Goal: Information Seeking & Learning: Compare options

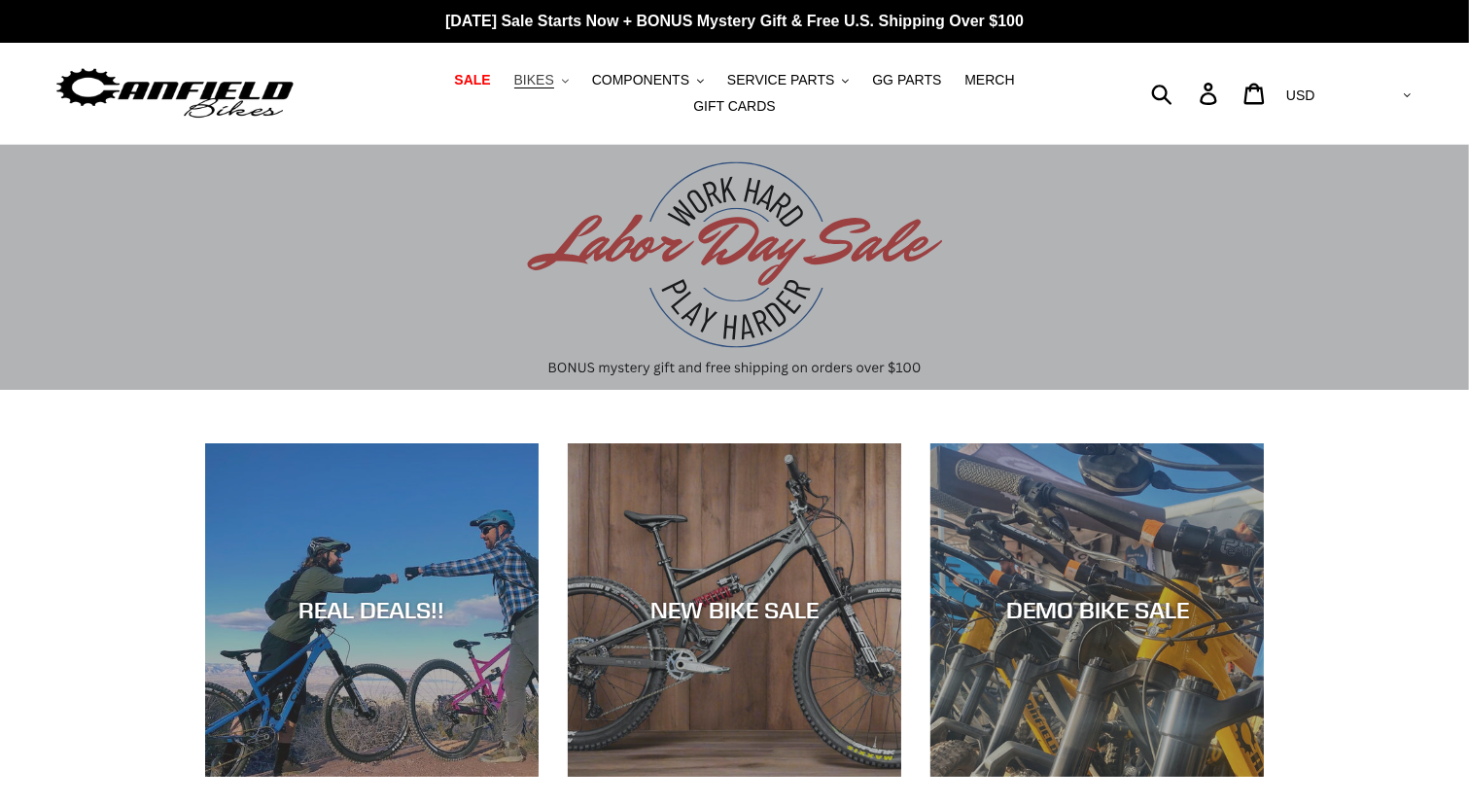
click at [562, 83] on icon "button" at bounding box center [565, 81] width 7 height 4
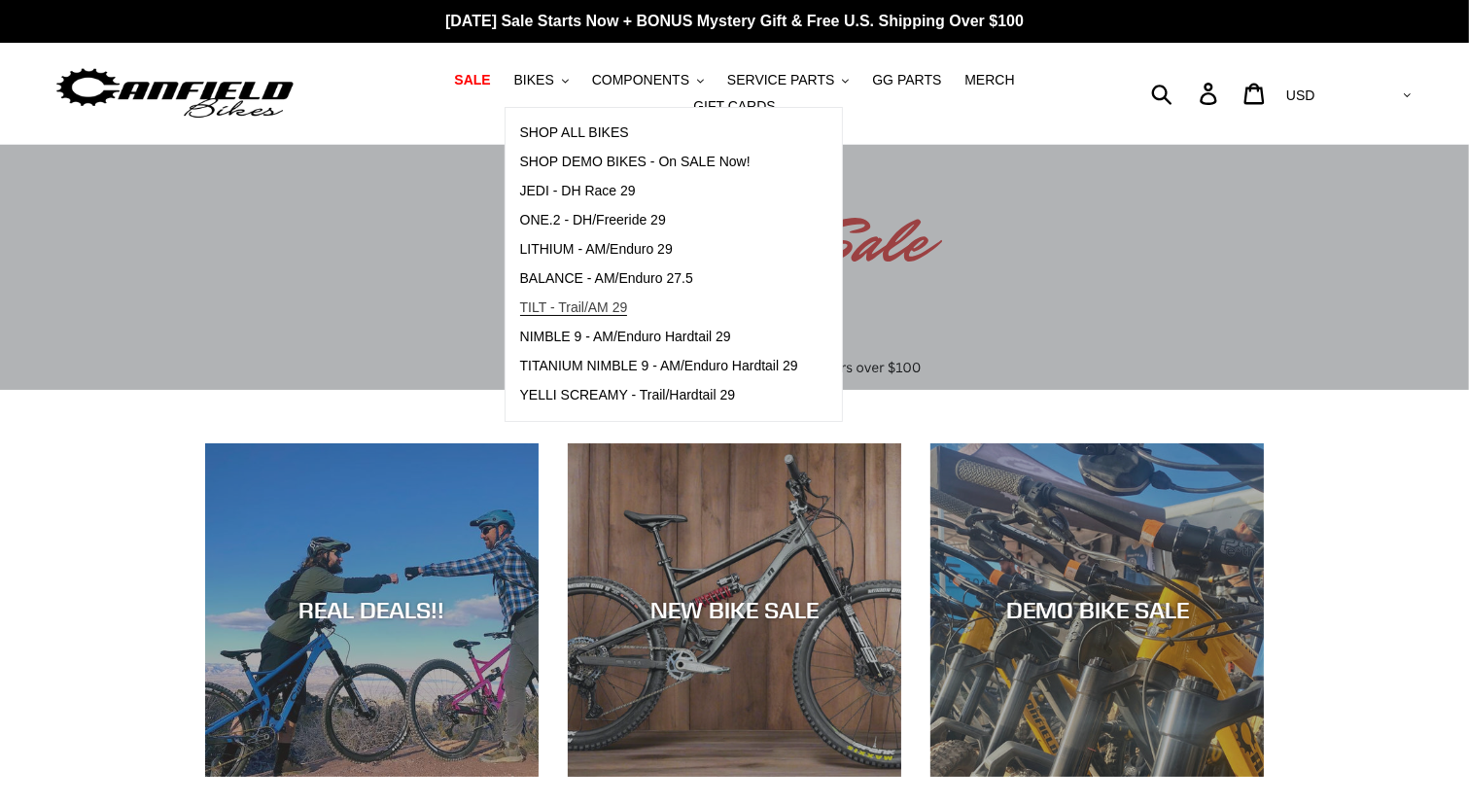
click at [560, 316] on span "TILT - Trail/AM 29" at bounding box center [574, 307] width 108 height 17
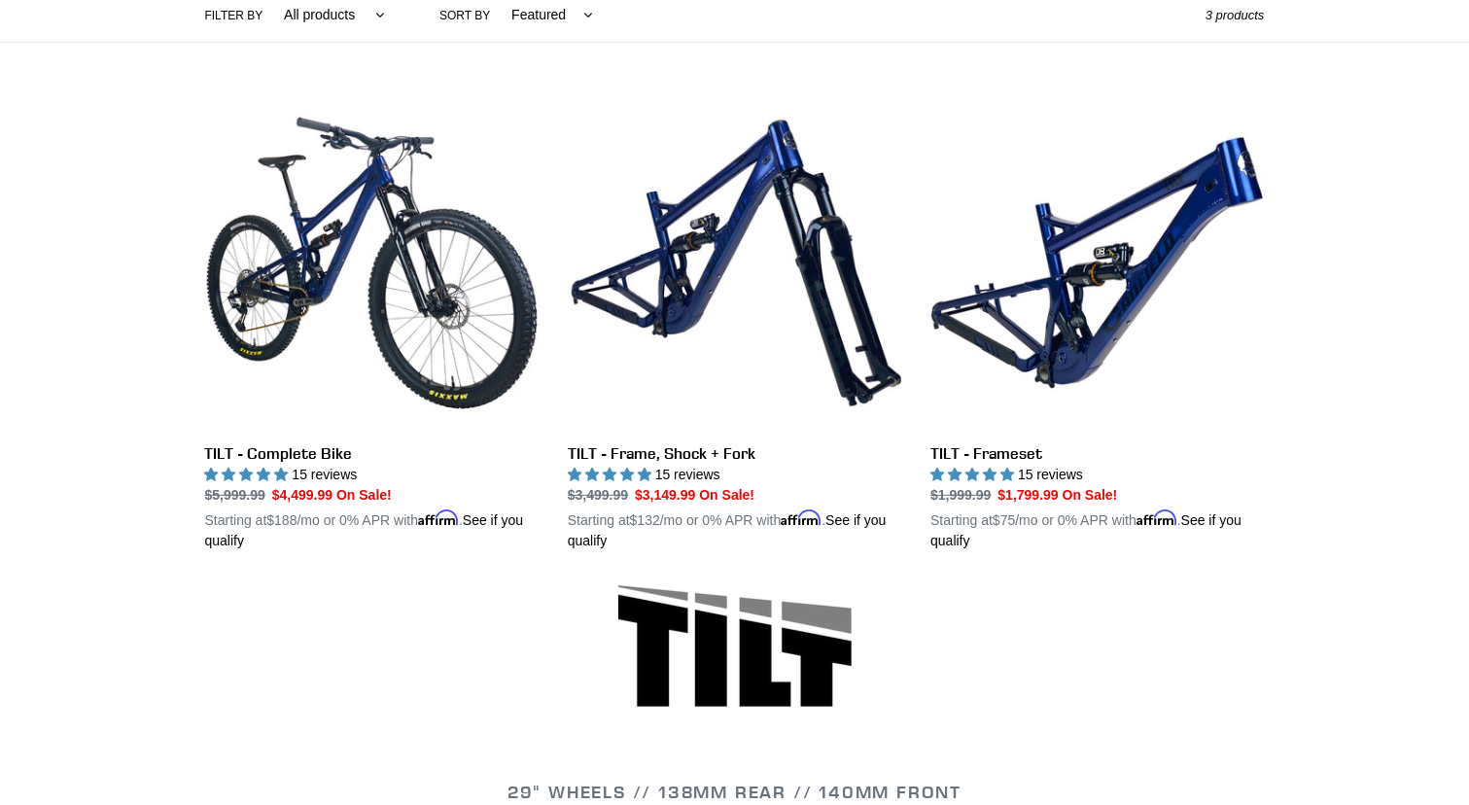
scroll to position [505, 0]
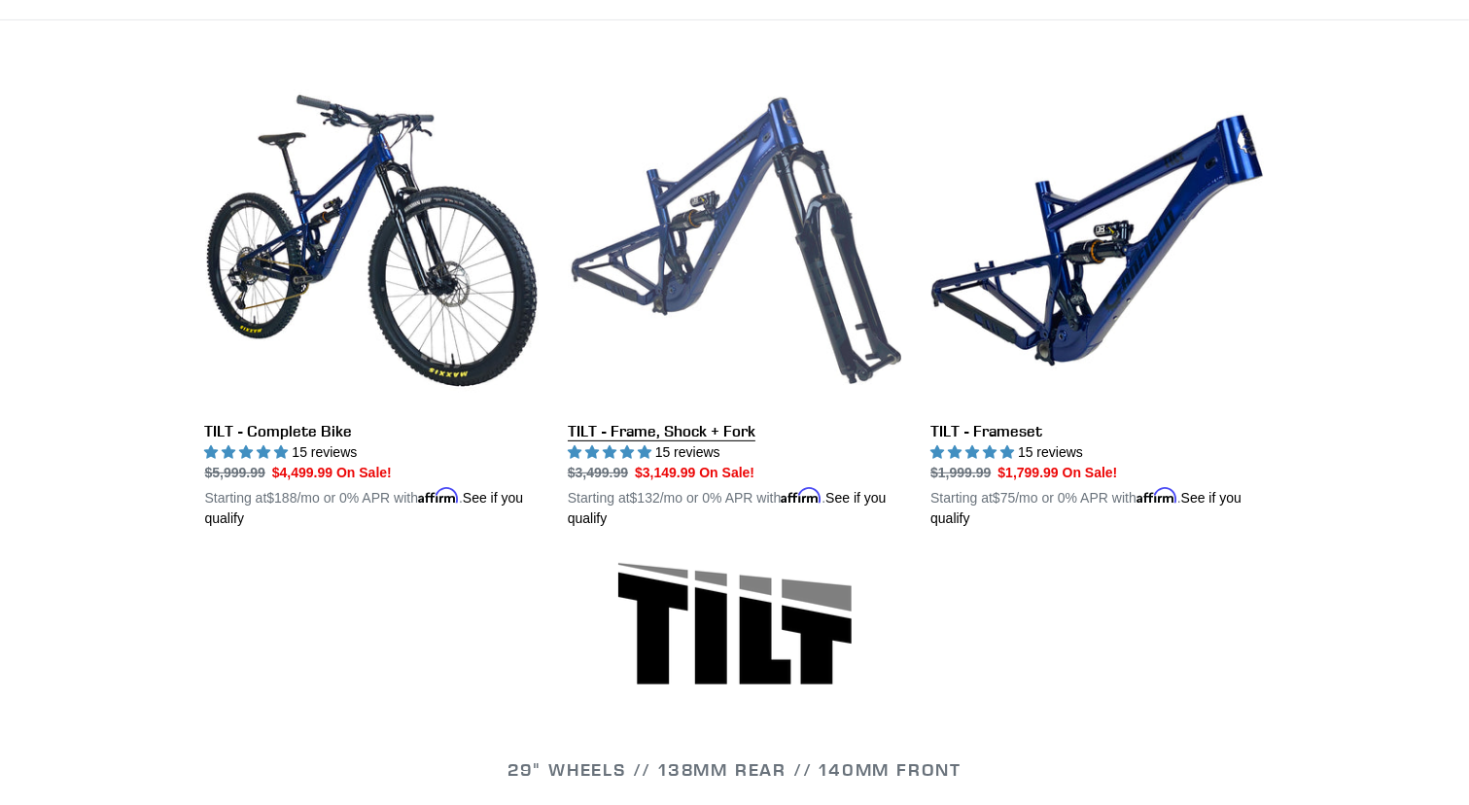
click at [715, 217] on link "TILT - Frame, Shock + Fork" at bounding box center [734, 301] width 333 height 455
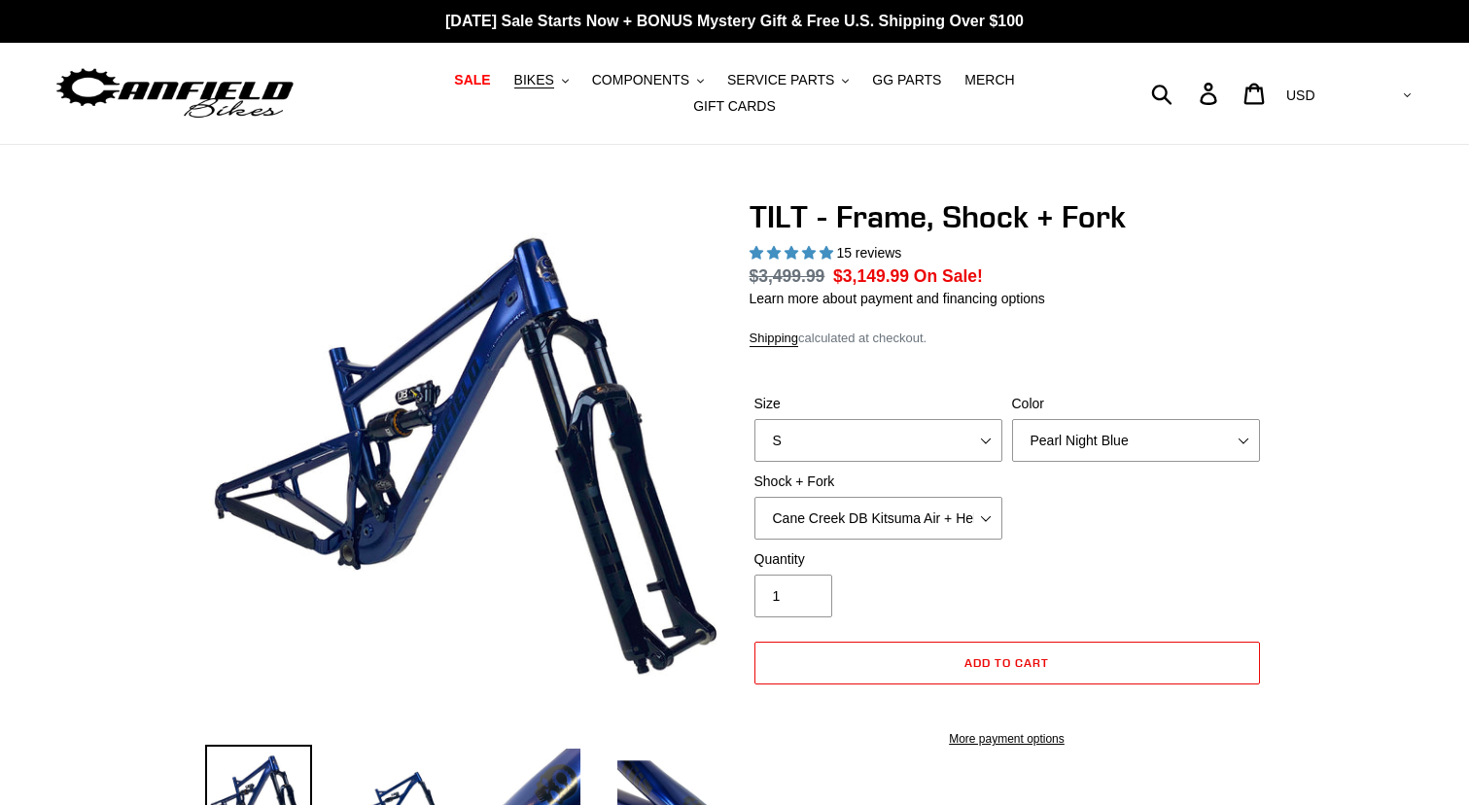
select select "highest-rating"
click at [988, 508] on select "Cane Creek DB Kitsuma Air + Helm MKII 140mm Cane Creek DB Kitsuma Air + Fox 36 …" at bounding box center [878, 518] width 248 height 43
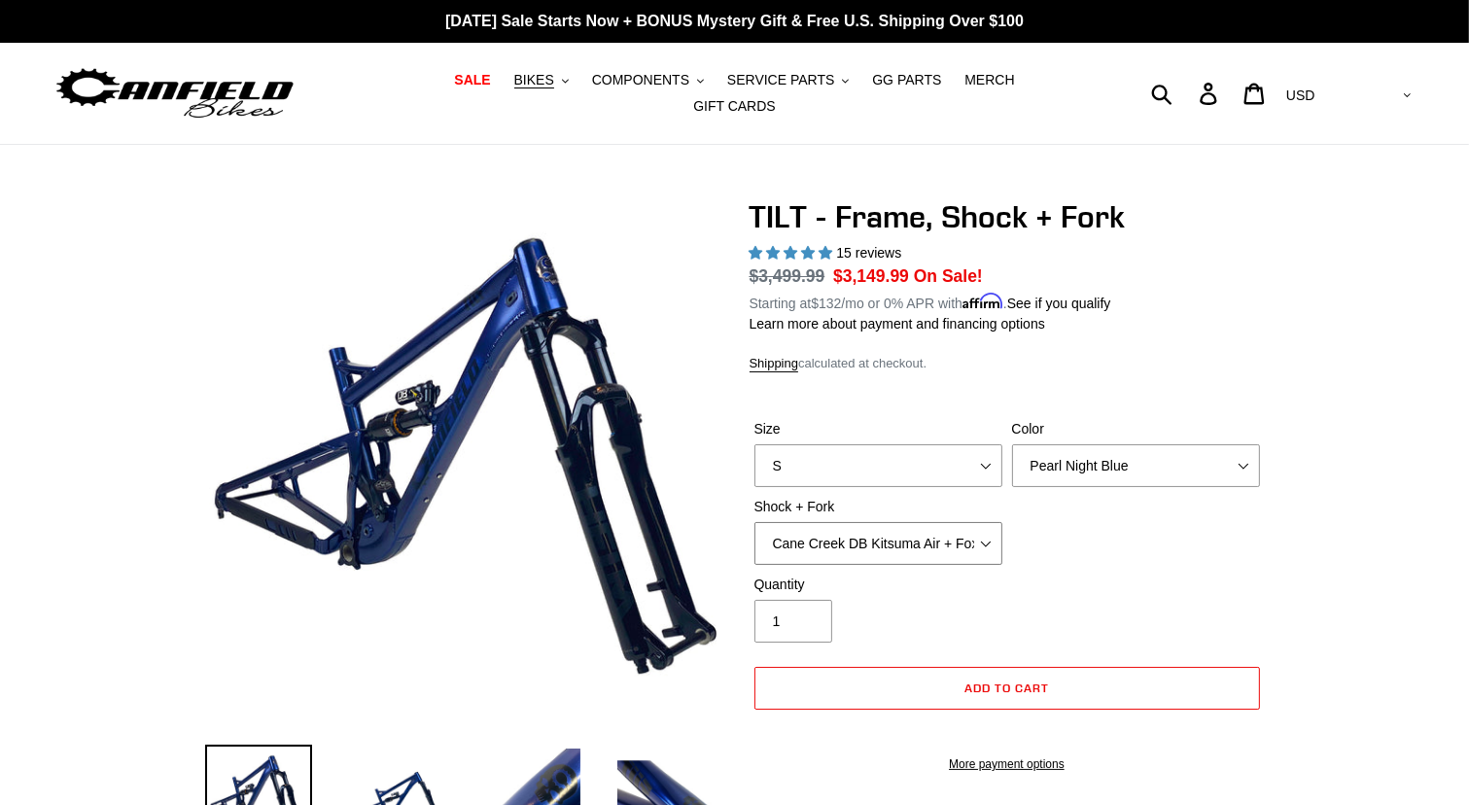
click at [754, 522] on select "Cane Creek DB Kitsuma Air + Helm MKII 140mm Cane Creek DB Kitsuma Air + Fox 36 …" at bounding box center [878, 543] width 248 height 43
click at [987, 529] on select "Cane Creek DB Kitsuma Air + Helm MKII 140mm Cane Creek DB Kitsuma Air + Fox 36 …" at bounding box center [878, 543] width 248 height 43
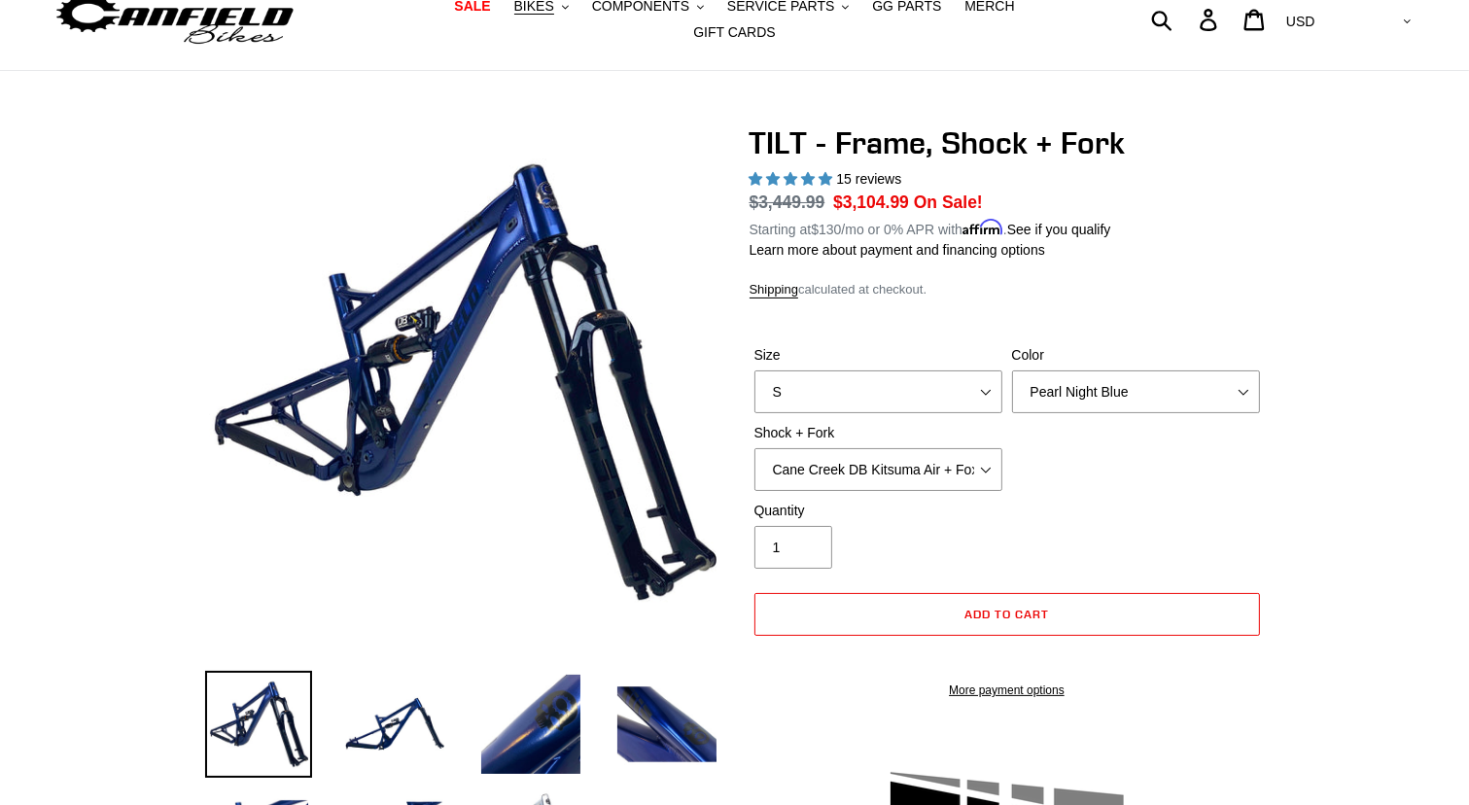
scroll to position [39, 0]
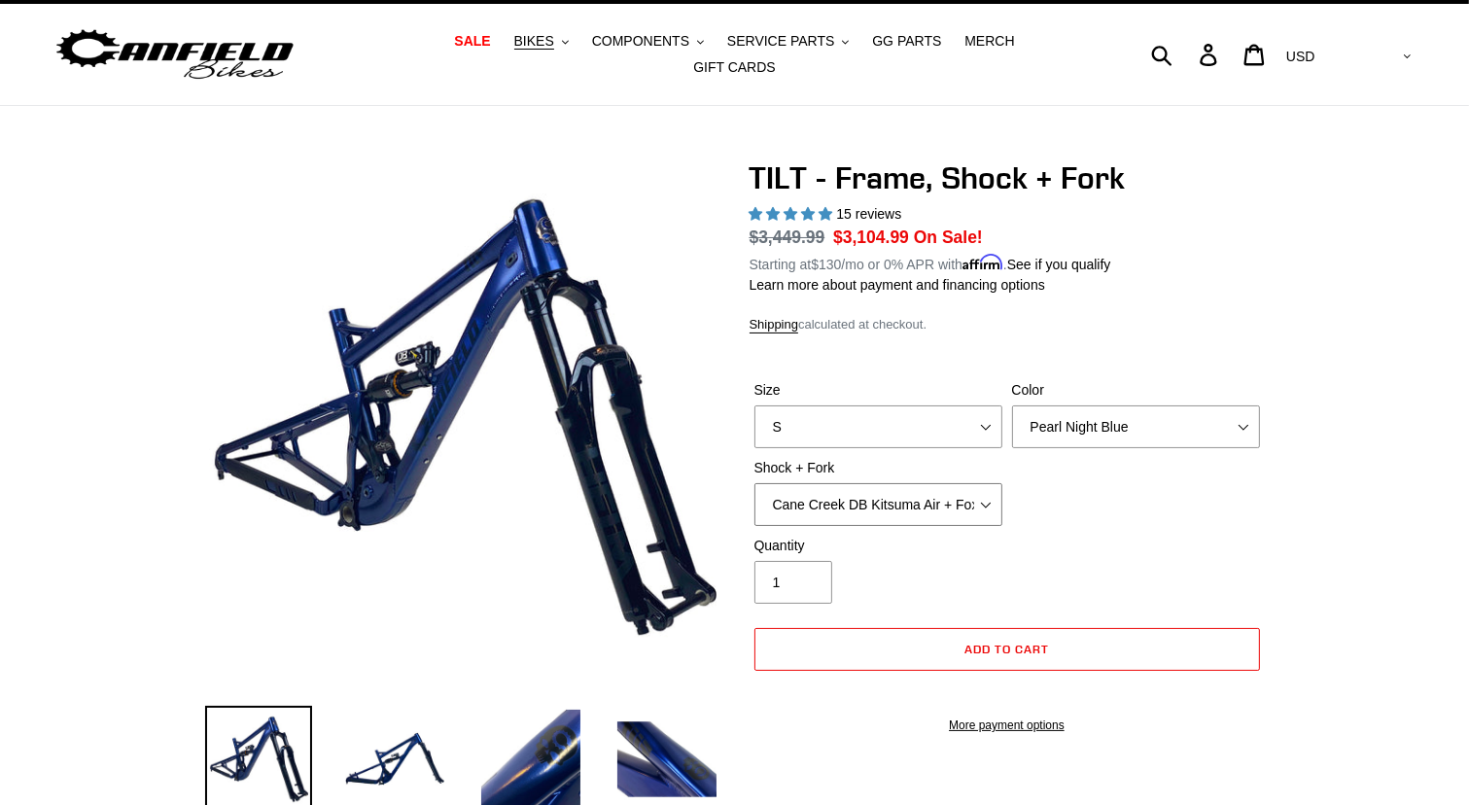
click at [986, 491] on select "Cane Creek DB Kitsuma Air + Helm MKII 140mm Cane Creek DB Kitsuma Air + Fox 36 …" at bounding box center [878, 504] width 248 height 43
click at [754, 483] on select "Cane Creek DB Kitsuma Air + Helm MKII 140mm Cane Creek DB Kitsuma Air + Fox 36 …" at bounding box center [878, 504] width 248 height 43
click at [984, 492] on select "Cane Creek DB Kitsuma Air + Helm MKII 140mm Cane Creek DB Kitsuma Air + Fox 36 …" at bounding box center [878, 504] width 248 height 43
select select "Cane Creek DB Kitsuma Air + Fox 36 SL Factory Grip X 140mm"
click at [754, 483] on select "Cane Creek DB Kitsuma Air + Helm MKII 140mm Cane Creek DB Kitsuma Air + Fox 36 …" at bounding box center [878, 504] width 248 height 43
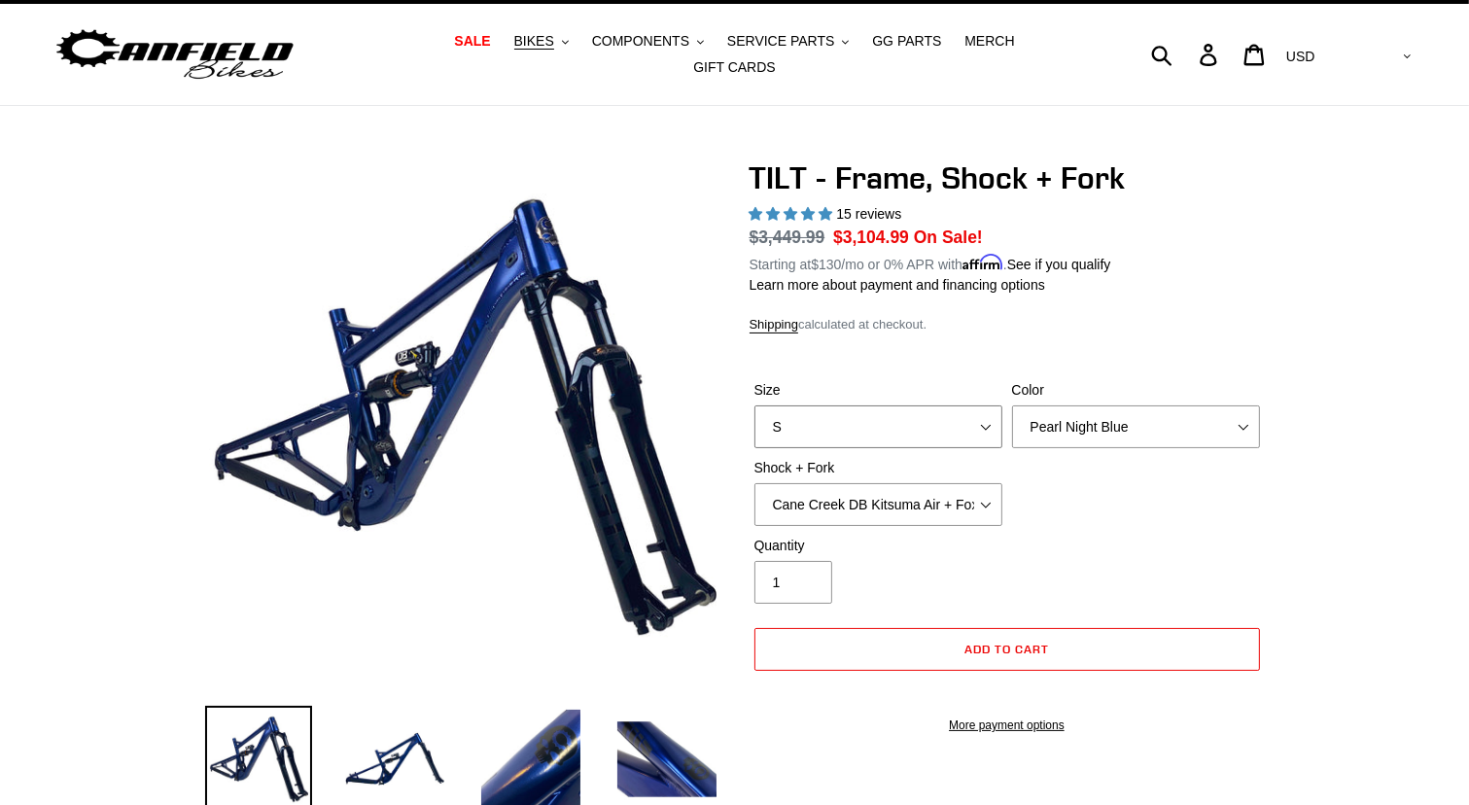
click at [987, 411] on select "S M L XL" at bounding box center [878, 426] width 248 height 43
select select "M"
click at [754, 405] on select "S M L XL" at bounding box center [878, 426] width 248 height 43
click at [986, 493] on select "Cane Creek DB Kitsuma Air + Helm MKII 140mm Cane Creek DB Kitsuma Air + Fox 36 …" at bounding box center [878, 504] width 248 height 43
select select "Fox Float X + Fox 36 Grip X Factory 150mm"
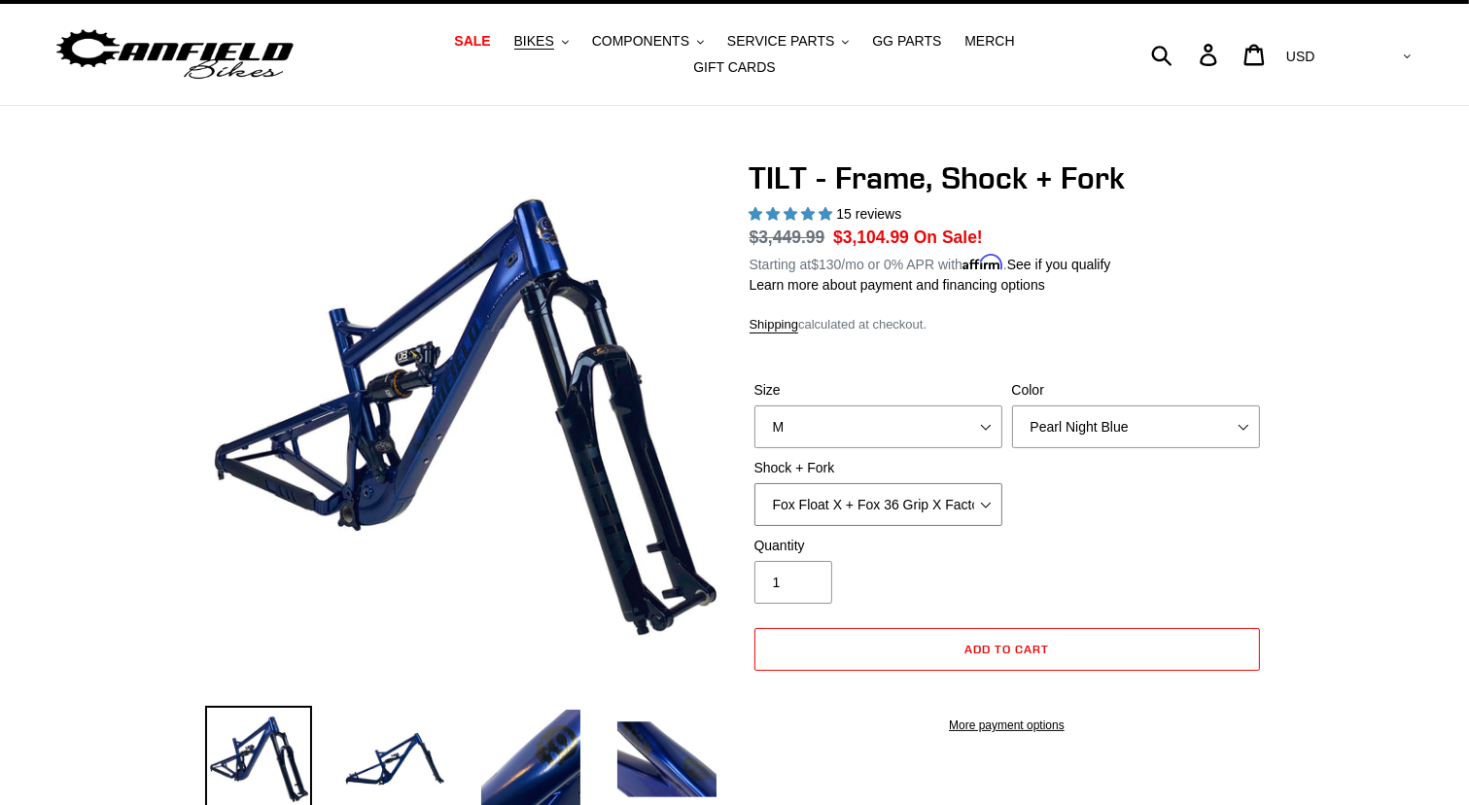
click at [754, 483] on select "Cane Creek DB Kitsuma Air + Helm MKII 140mm Cane Creek DB Kitsuma Air + Fox 36 …" at bounding box center [878, 504] width 248 height 43
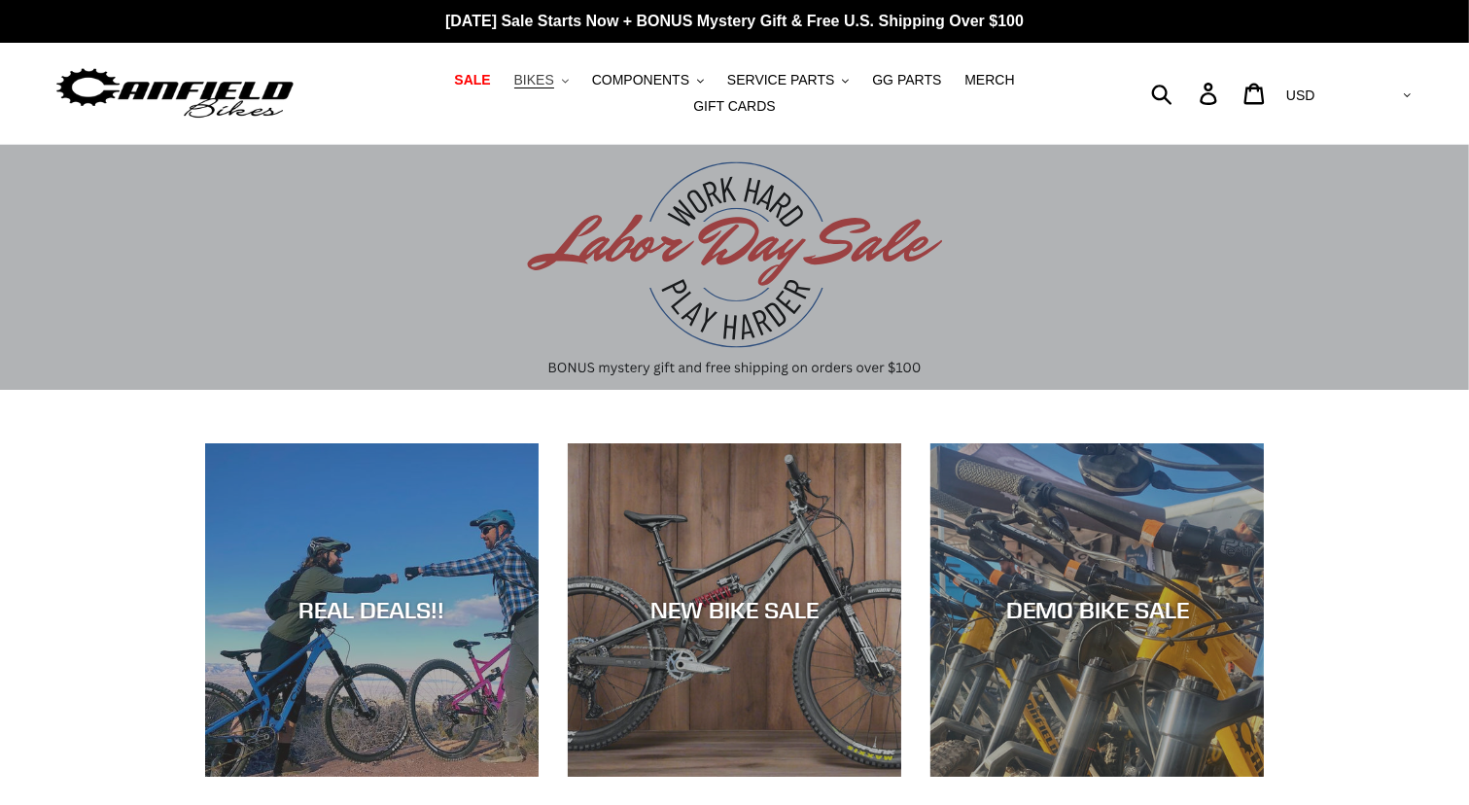
click at [562, 85] on icon ".cls-1{fill:#231f20}" at bounding box center [565, 81] width 7 height 7
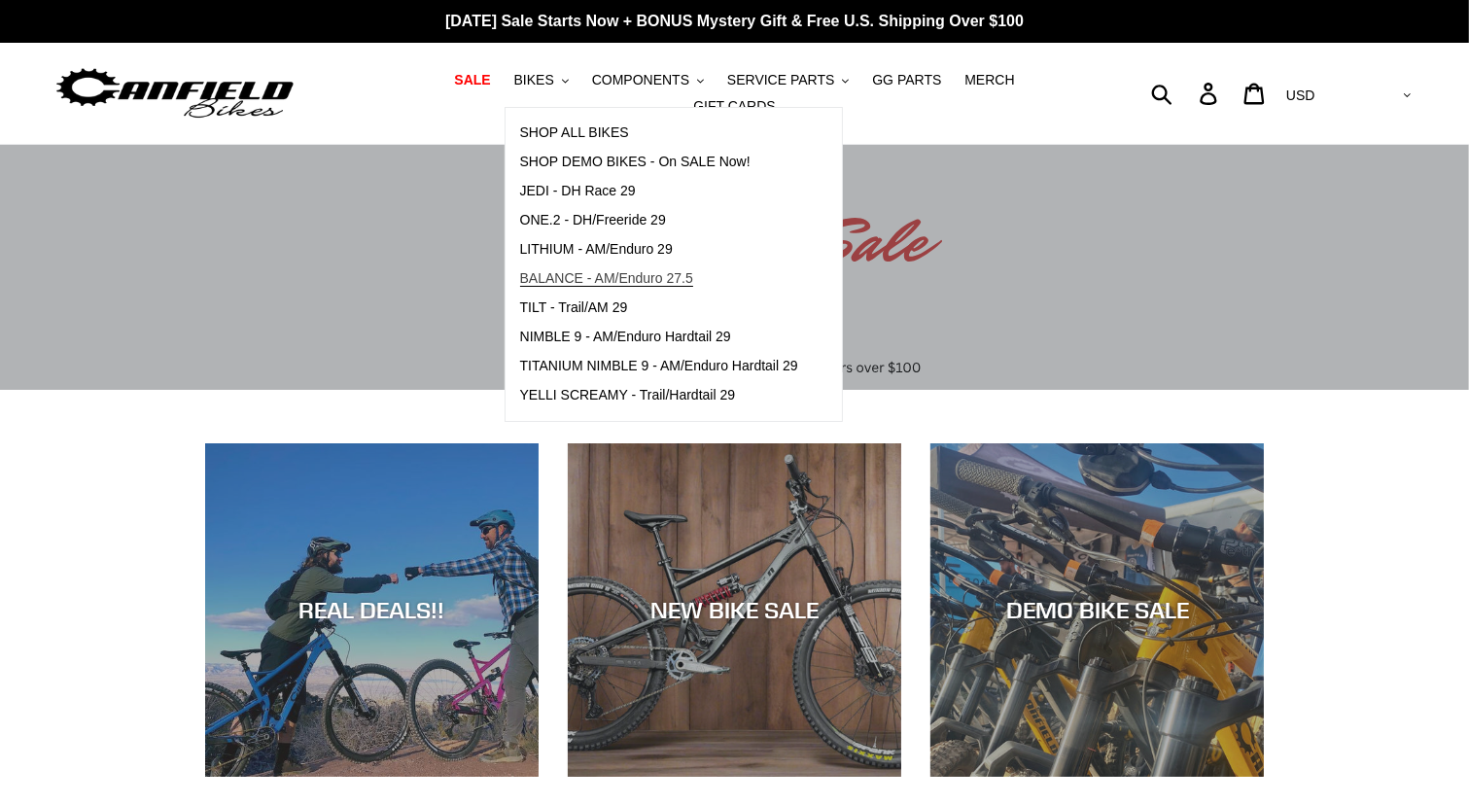
click at [568, 287] on span "BALANCE - AM/Enduro 27.5" at bounding box center [606, 278] width 173 height 17
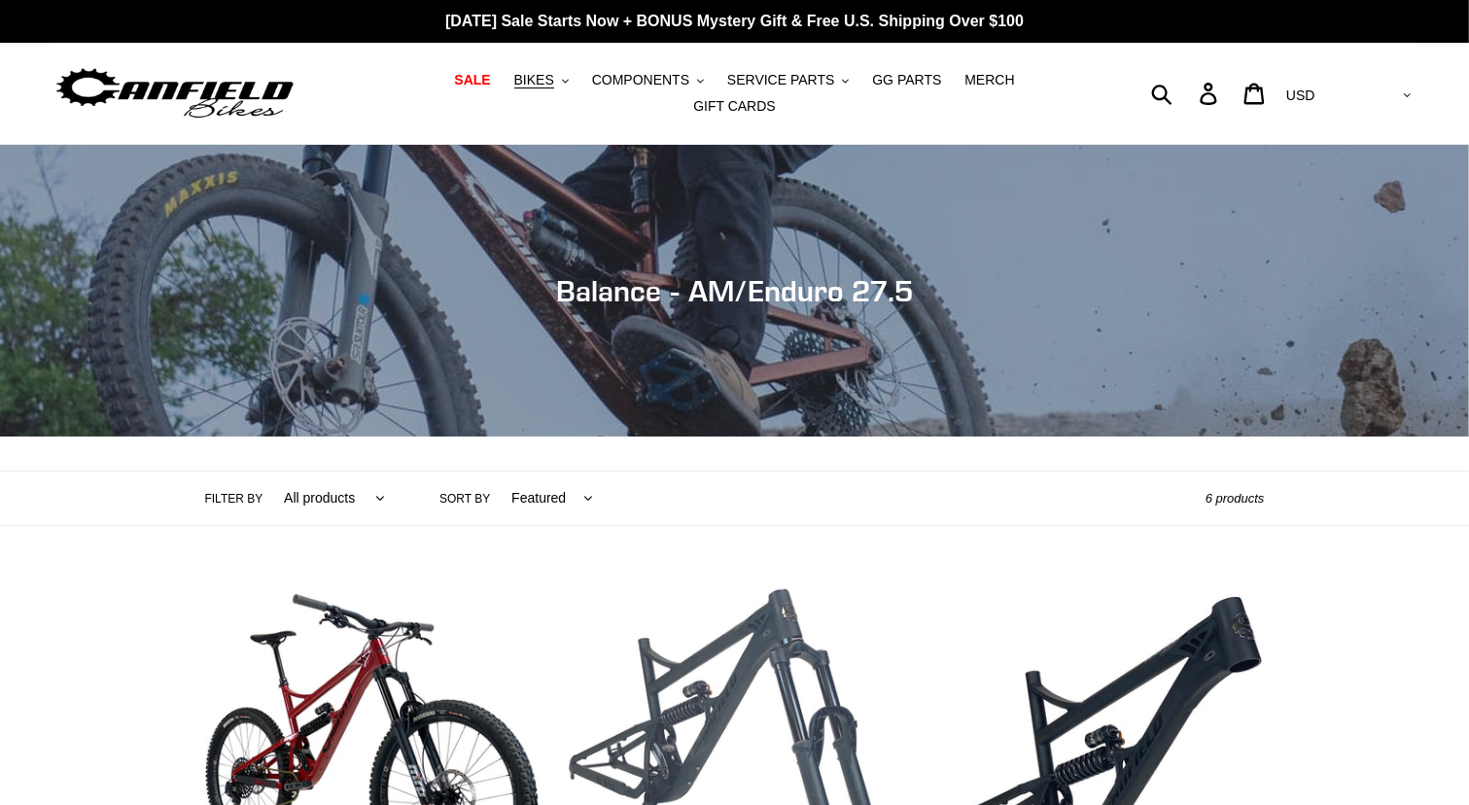
click at [785, 656] on link "BALANCE - Frame, Shock + Fork" at bounding box center [734, 806] width 333 height 455
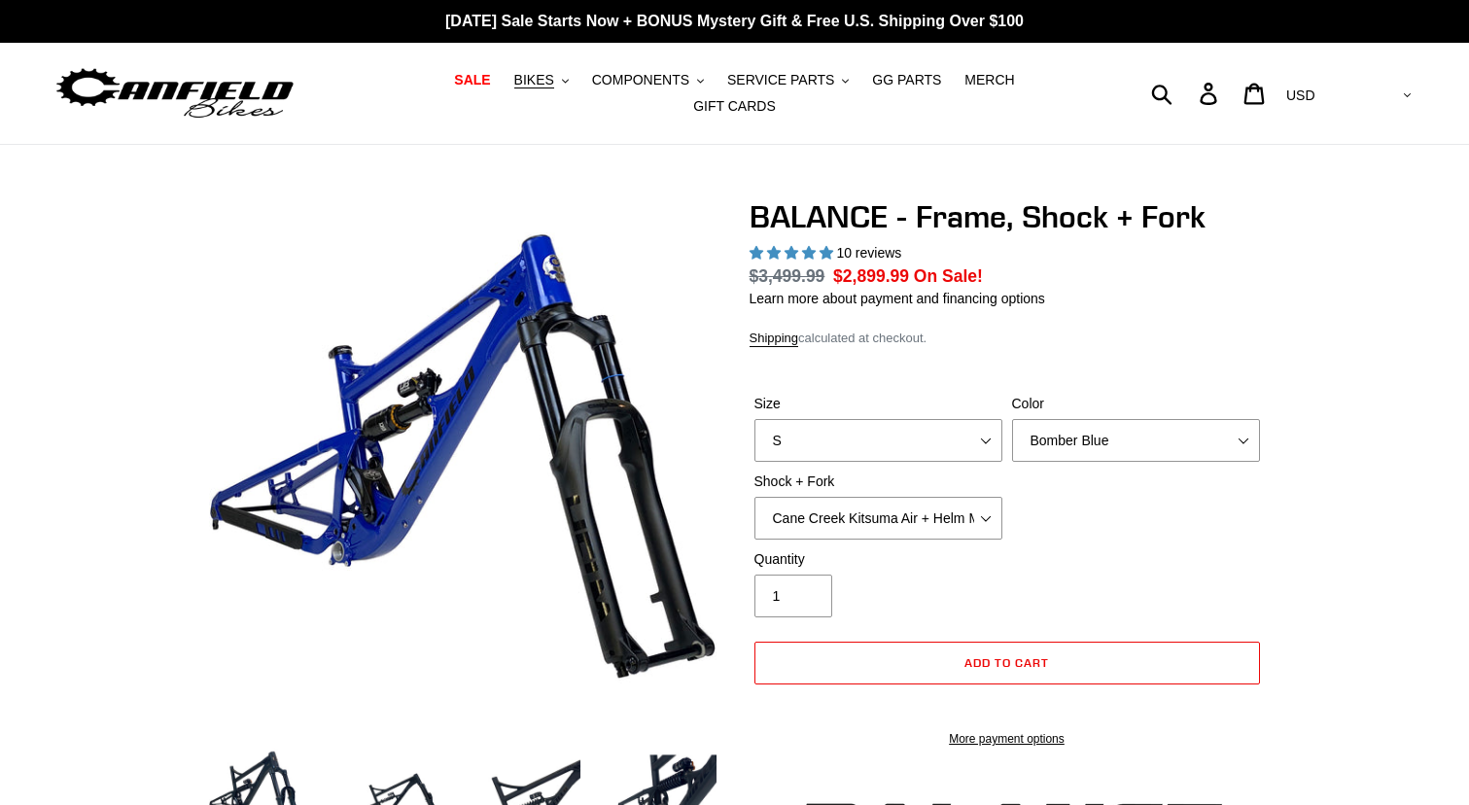
select select "highest-rating"
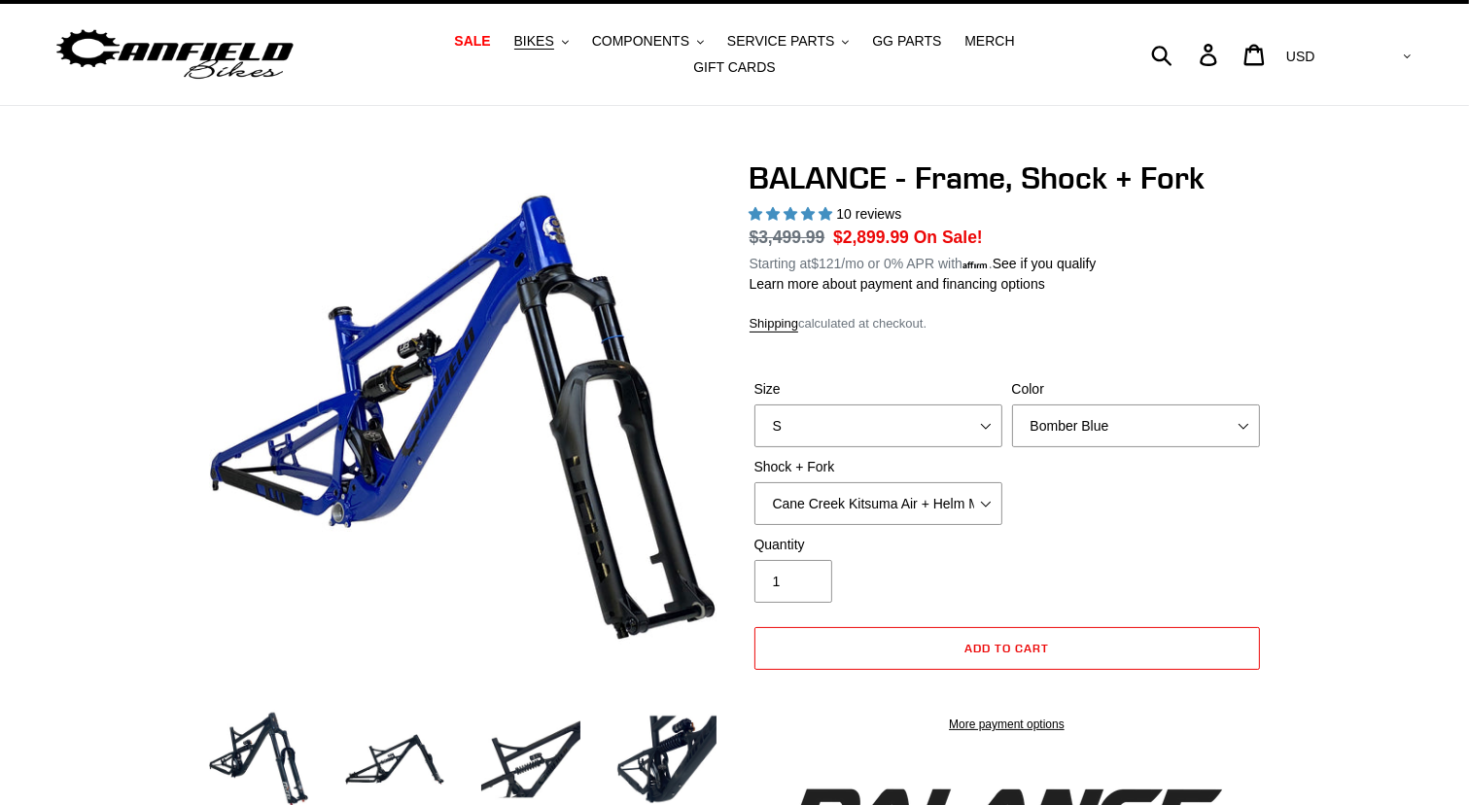
click at [987, 468] on div "Shock + Fork Cane Creek Kitsuma Air + Helm MKII 27.5 170mm Fox Float X2 or DHX2…" at bounding box center [878, 491] width 258 height 68
click at [987, 495] on select "Cane Creek Kitsuma Air + Helm MKII 27.5 170mm Fox Float X2 or DHX2 + Fox Float …" at bounding box center [878, 504] width 248 height 43
select select "Fox Float X2 or DHX2 + Fox Float GripX2 Kashima 170mm (29 or 27.5)"
click at [754, 483] on select "Cane Creek Kitsuma Air + Helm MKII 27.5 170mm Fox Float X2 or DHX2 + Fox Float …" at bounding box center [878, 504] width 248 height 43
